Goal: Transaction & Acquisition: Subscribe to service/newsletter

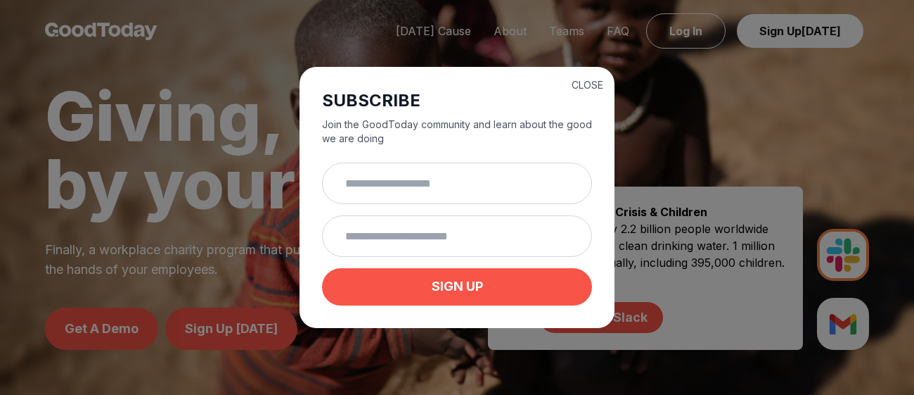
click at [712, 109] on div "CLOSE SUBSCRIBE Join the GoodToday community and learn about the good we are do…" at bounding box center [457, 197] width 914 height 395
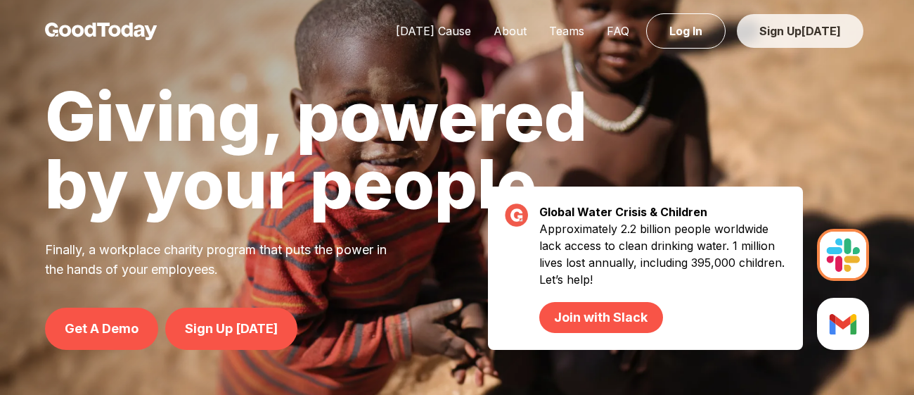
click at [824, 34] on span "[DATE]" at bounding box center [821, 31] width 39 height 14
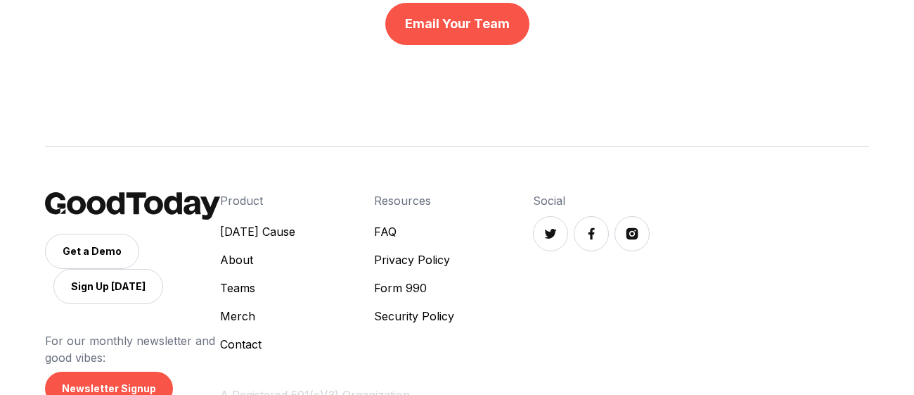
scroll to position [966, 0]
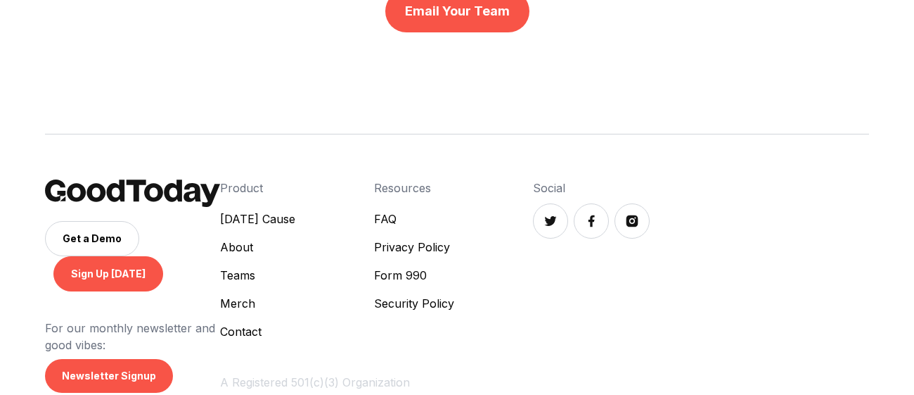
click at [163, 256] on link "Sign Up [DATE]" at bounding box center [108, 273] width 110 height 35
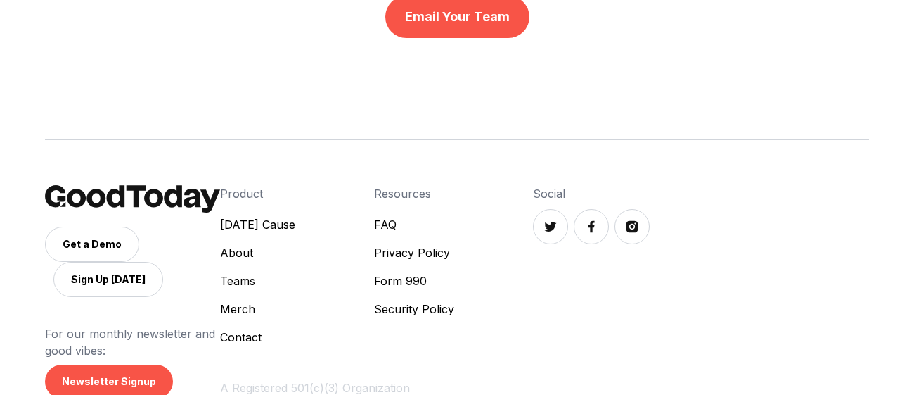
scroll to position [960, 0]
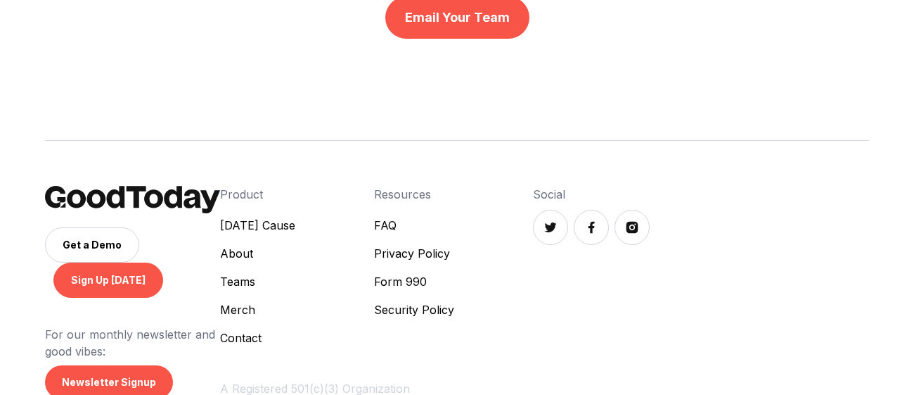
click at [163, 262] on link "Sign Up [DATE]" at bounding box center [108, 279] width 110 height 35
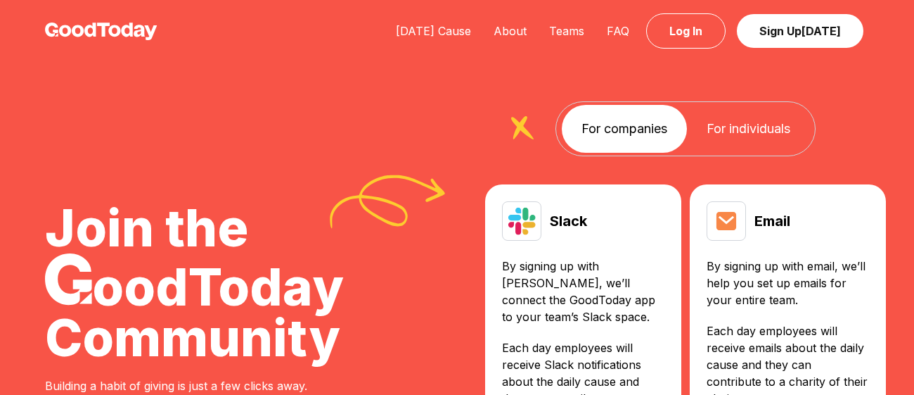
click at [741, 127] on link "For individuals" at bounding box center [748, 129] width 123 height 48
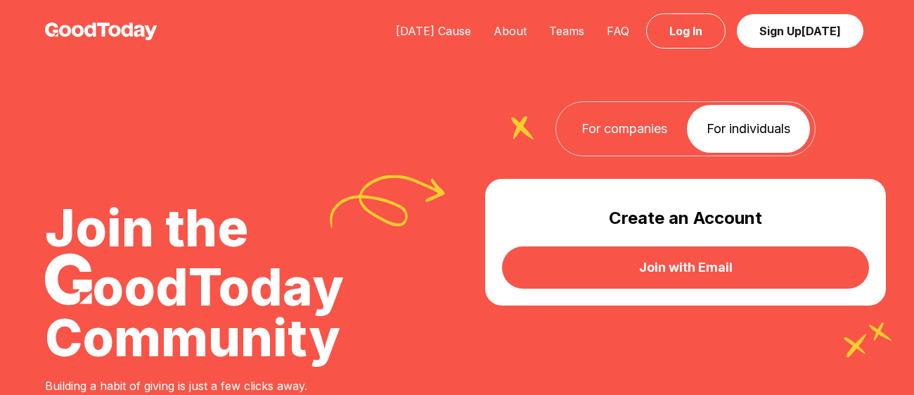
click at [677, 269] on link "Join with Email" at bounding box center [685, 267] width 367 height 42
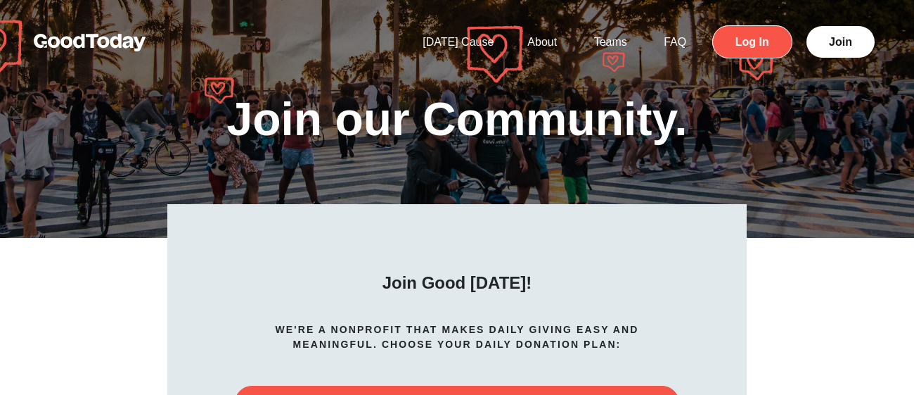
click at [750, 47] on link "Log In" at bounding box center [753, 41] width 80 height 33
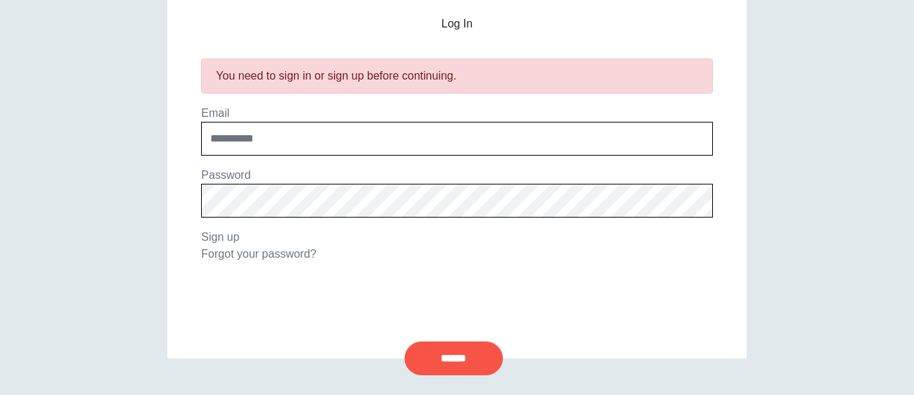
scroll to position [299, 0]
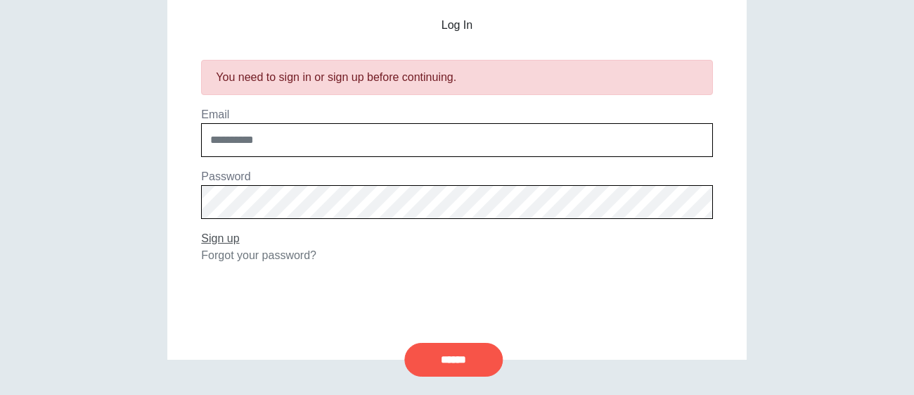
click at [232, 236] on link "Sign up" at bounding box center [220, 238] width 38 height 12
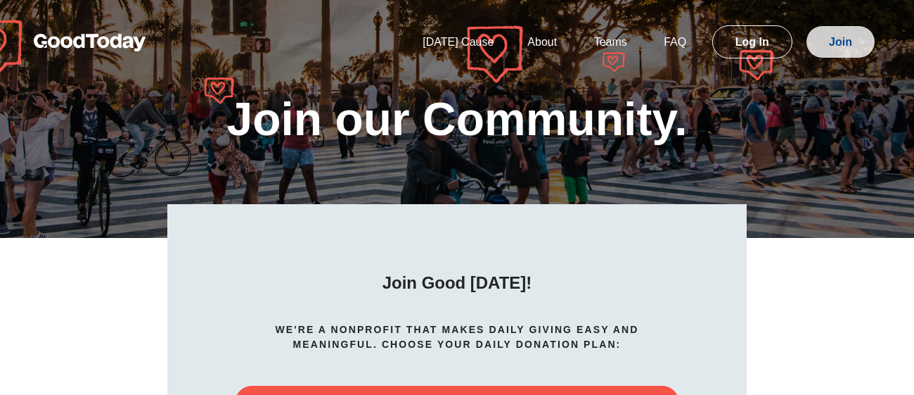
click at [840, 46] on link "Join" at bounding box center [841, 42] width 68 height 32
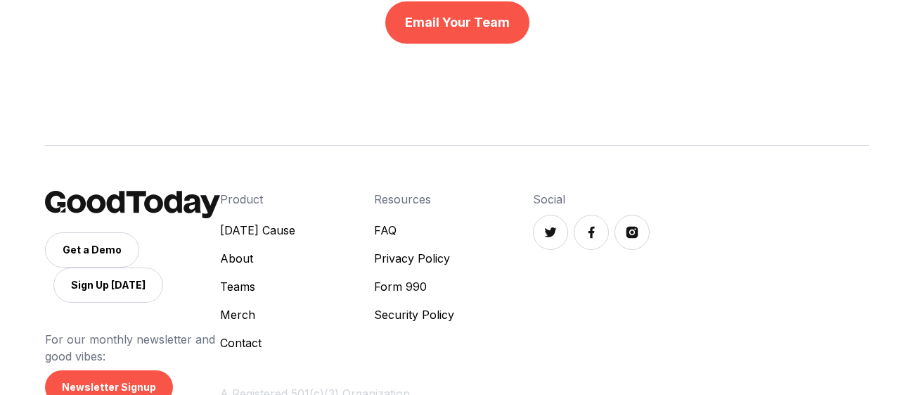
scroll to position [956, 0]
click at [454, 277] on link "Form 990" at bounding box center [414, 285] width 80 height 17
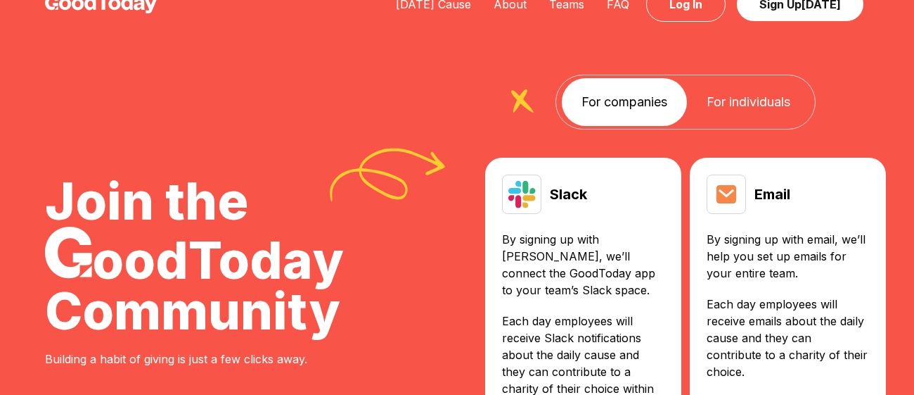
scroll to position [0, 0]
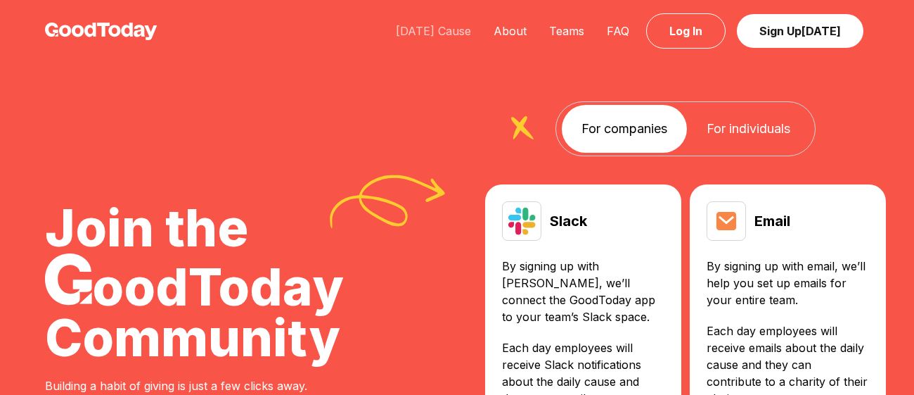
click at [407, 32] on link "[DATE] Cause" at bounding box center [434, 31] width 98 height 14
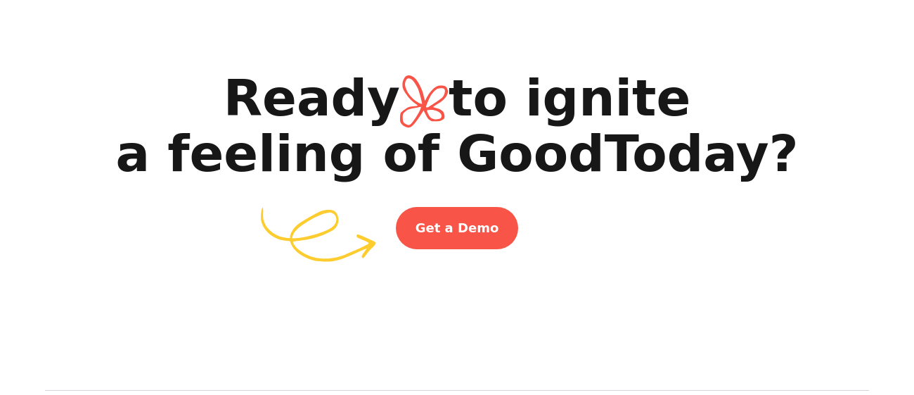
scroll to position [2056, 0]
